Goal: Check status: Check status

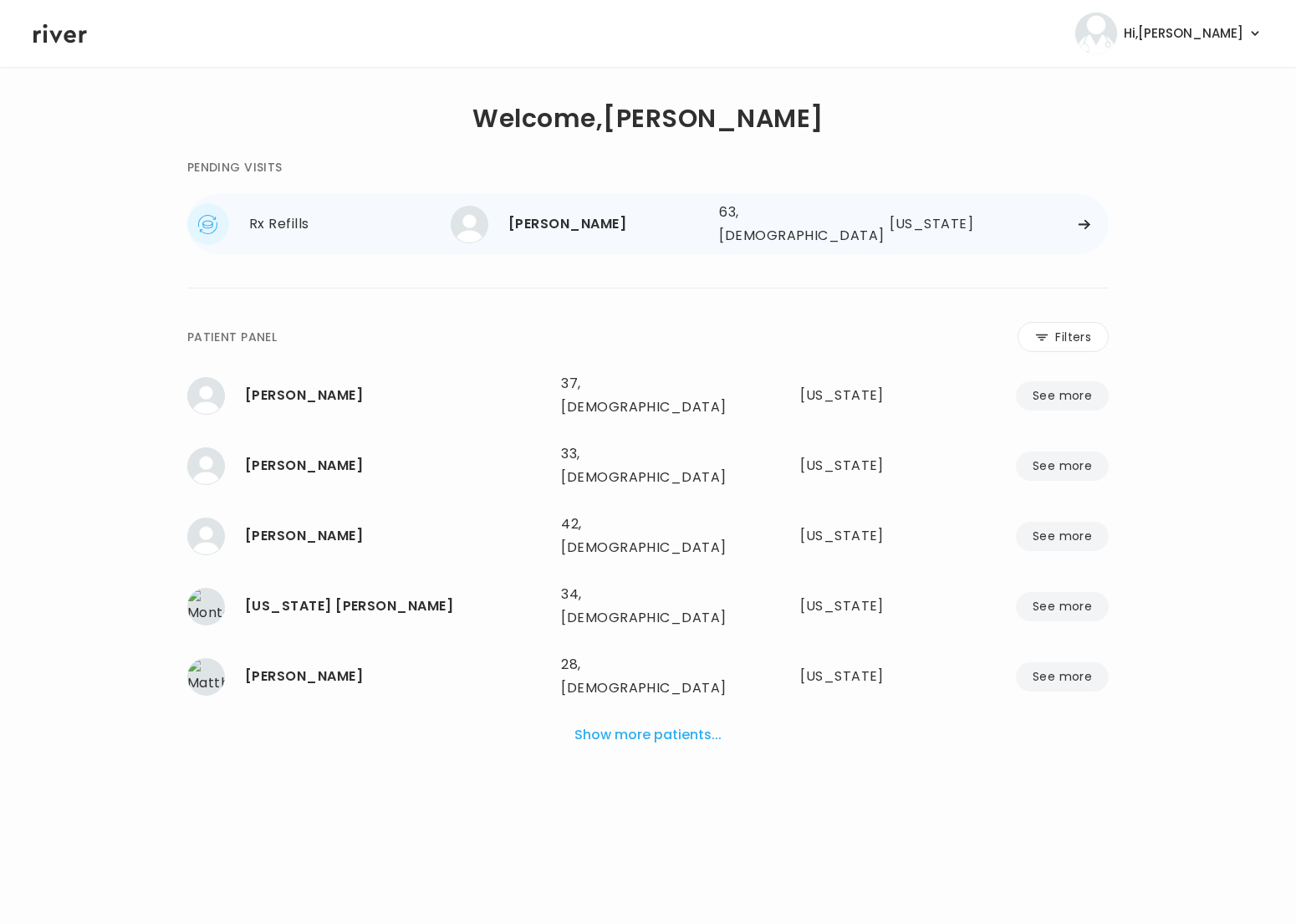
click at [315, 229] on div "Rx Refills" at bounding box center [350, 225] width 202 height 24
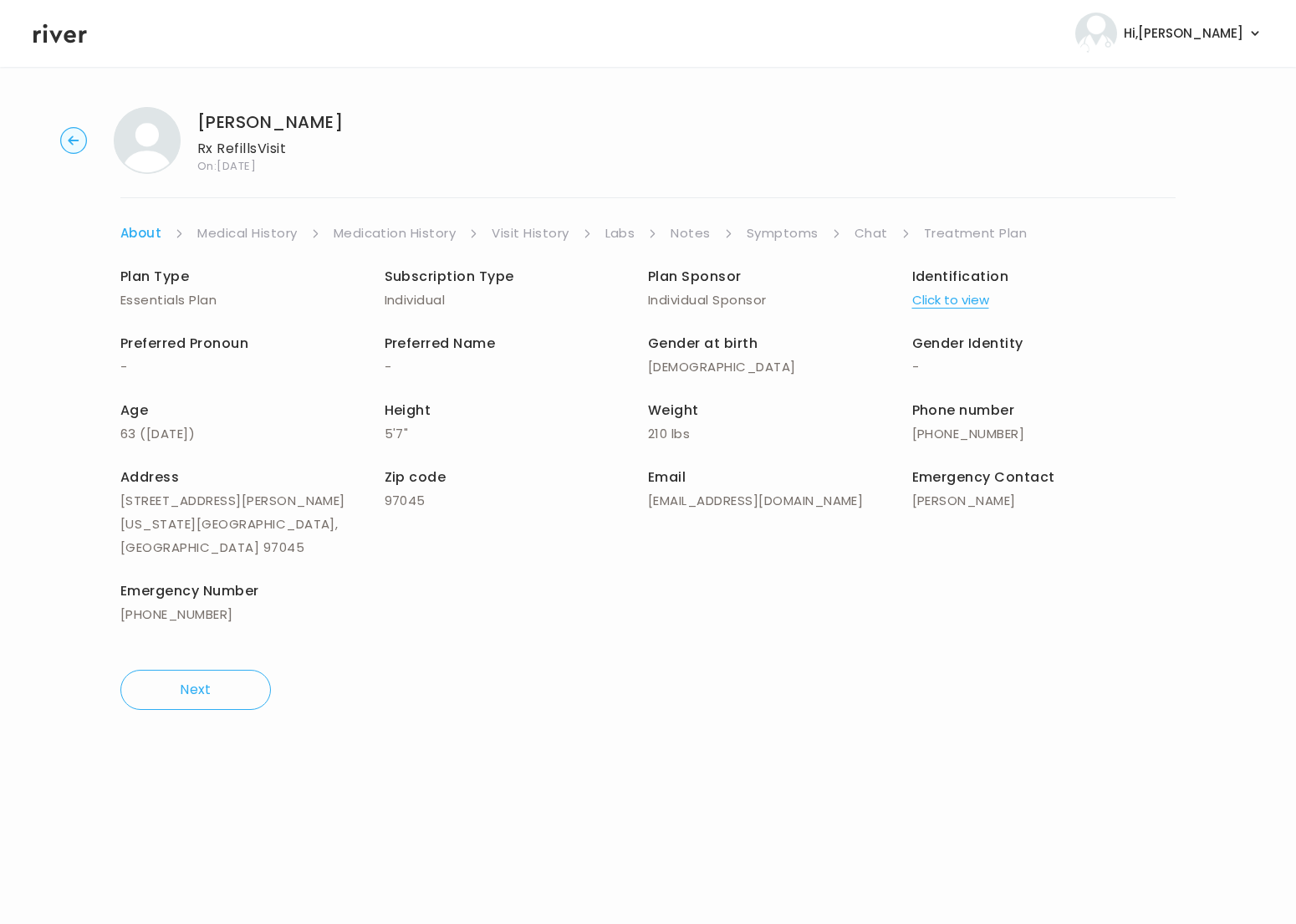
click at [958, 232] on link "Treatment Plan" at bounding box center [976, 234] width 104 height 24
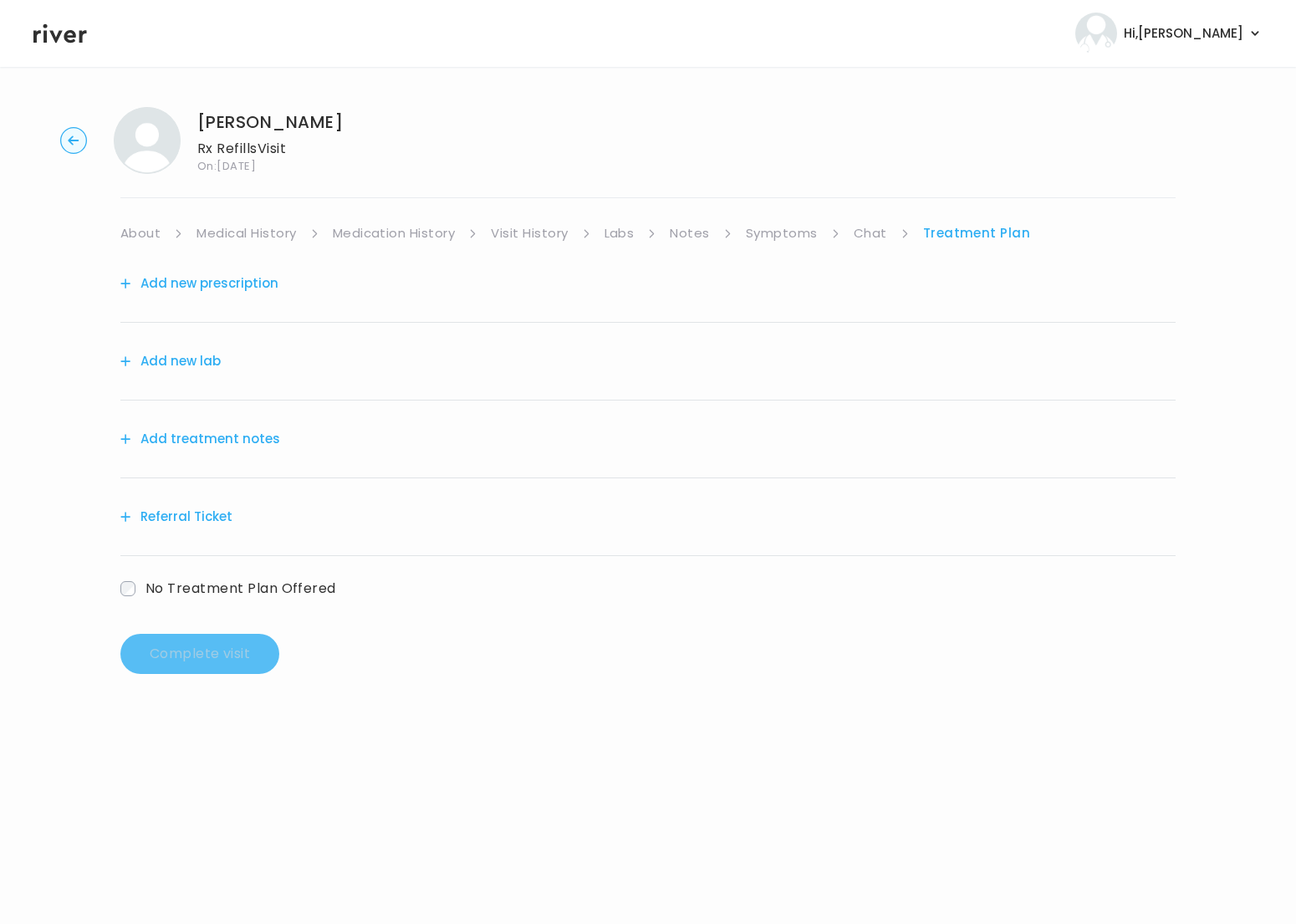
click at [775, 237] on link "Symptoms" at bounding box center [781, 234] width 72 height 24
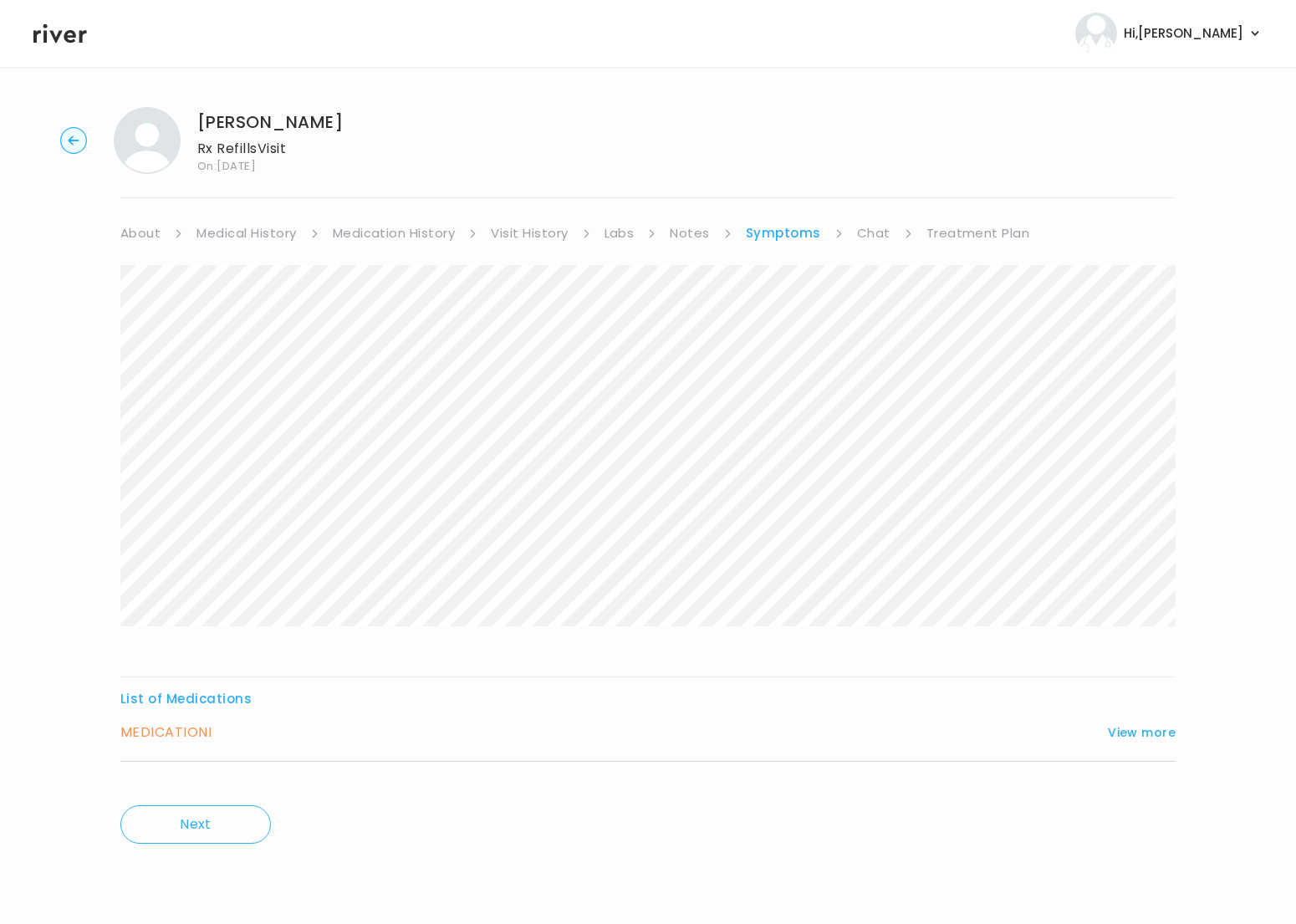
click at [180, 740] on h3 "MEDICATION I" at bounding box center [166, 733] width 91 height 24
click at [1139, 732] on button "View more" at bounding box center [1141, 732] width 67 height 20
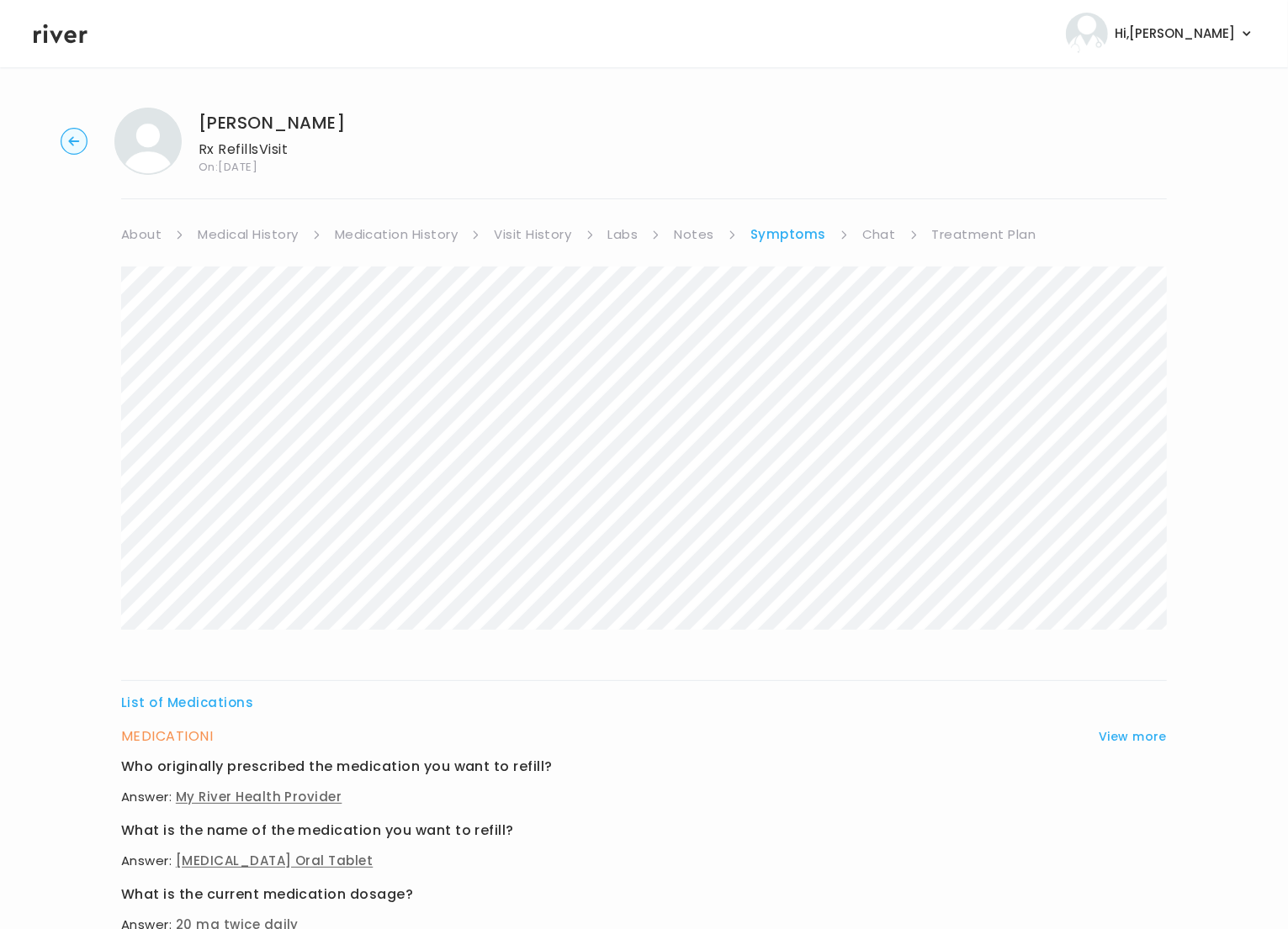
click at [432, 236] on link "Medication History" at bounding box center [396, 235] width 123 height 24
